Goal: Task Accomplishment & Management: Use online tool/utility

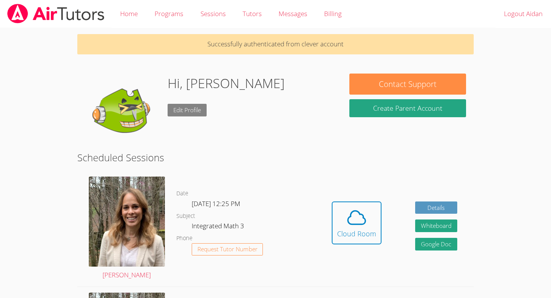
click at [179, 114] on link "Edit Profile" at bounding box center [187, 110] width 39 height 13
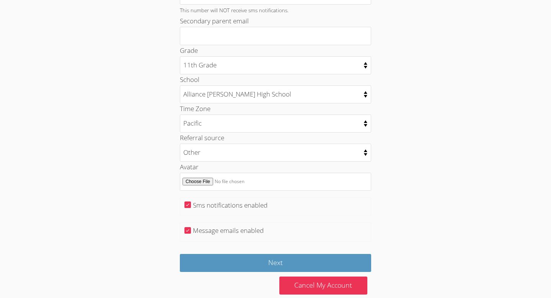
scroll to position [348, 0]
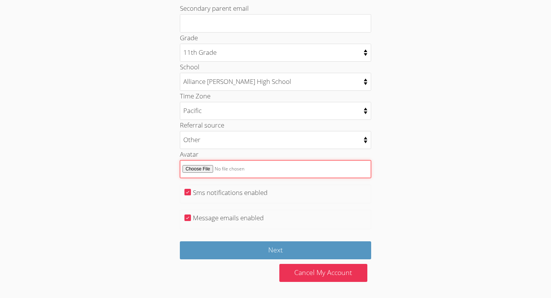
click at [198, 171] on input "Avatar" at bounding box center [275, 169] width 191 height 18
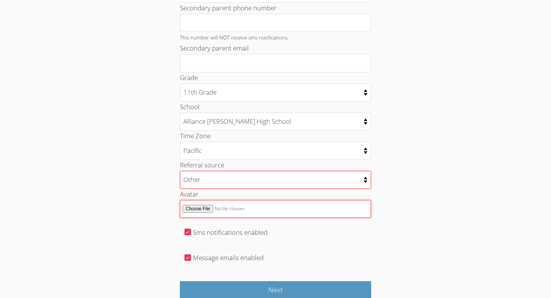
scroll to position [300, 0]
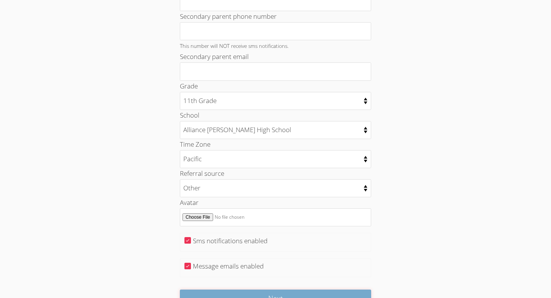
click at [212, 294] on input "Next" at bounding box center [275, 298] width 191 height 18
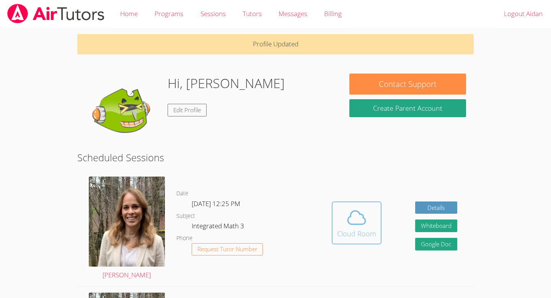
click at [354, 222] on icon at bounding box center [356, 217] width 21 height 21
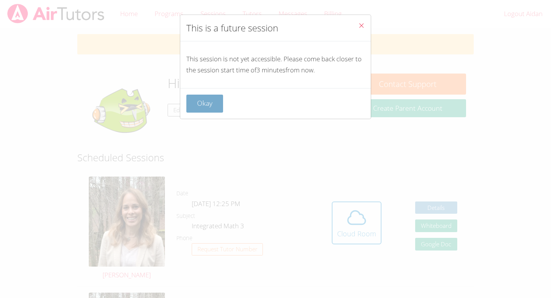
click at [206, 100] on button "Okay" at bounding box center [204, 103] width 37 height 18
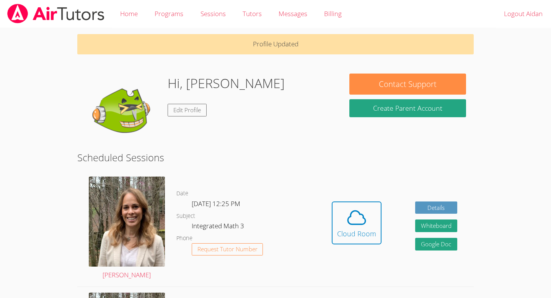
click at [233, 215] on dl "Date Wed Oct 8, 12:25 PM Subject Integrated Math 3 Phone Request Tutor Number" at bounding box center [245, 229] width 139 height 80
click at [344, 211] on span at bounding box center [356, 217] width 39 height 21
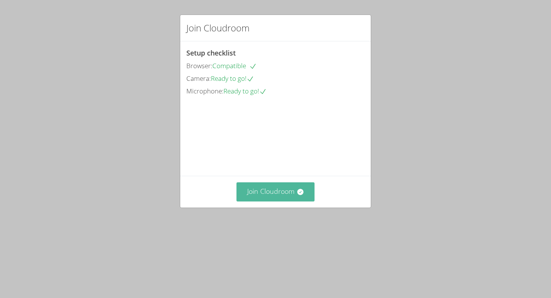
click at [264, 201] on button "Join Cloudroom" at bounding box center [275, 191] width 78 height 19
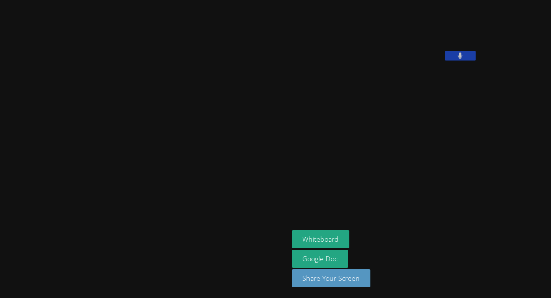
click at [445, 60] on button at bounding box center [460, 56] width 31 height 10
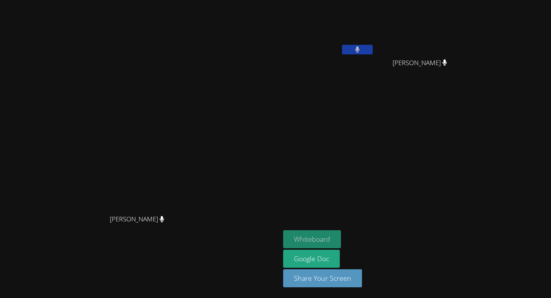
click at [341, 241] on button "Whiteboard" at bounding box center [312, 239] width 58 height 18
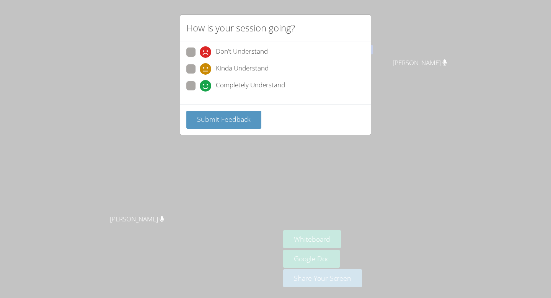
click at [200, 91] on span at bounding box center [200, 91] width 0 height 0
click at [200, 86] on input "Completely Understand" at bounding box center [203, 84] width 7 height 7
radio input "true"
click at [197, 114] on span "Submit Feedback" at bounding box center [224, 118] width 54 height 9
